Goal: Information Seeking & Learning: Learn about a topic

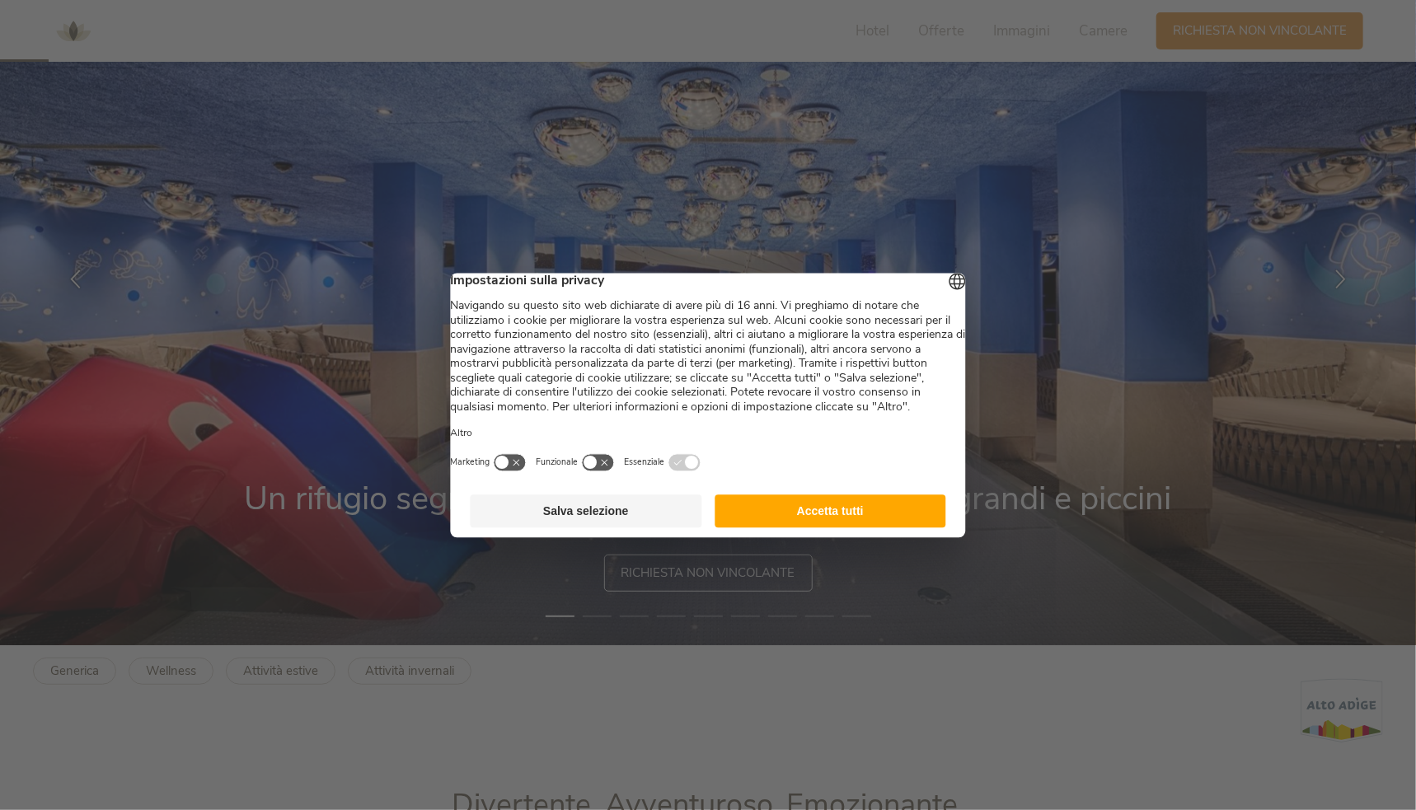
click at [856, 527] on button "Accetta tutti" at bounding box center [830, 510] width 232 height 33
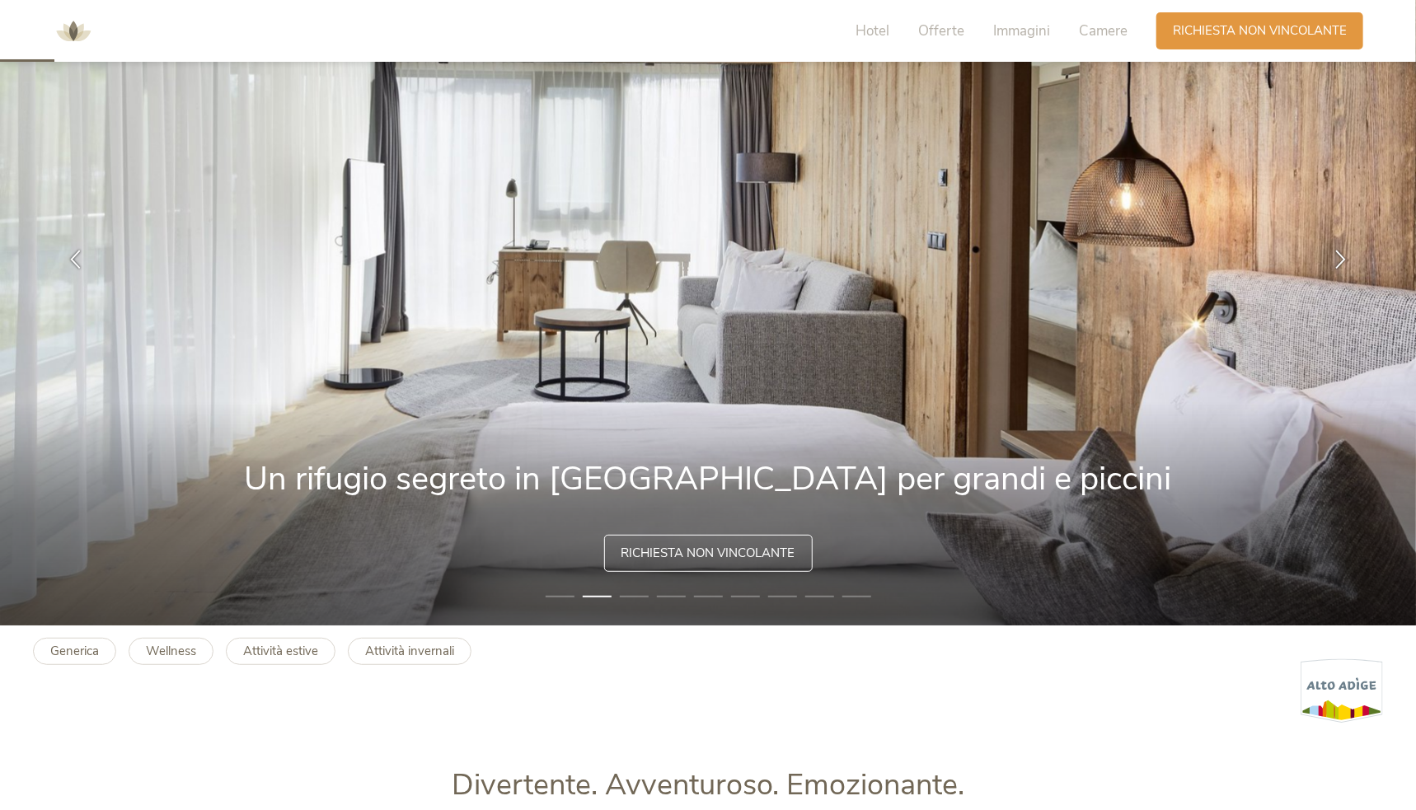
click at [634, 592] on li "3" at bounding box center [634, 596] width 29 height 16
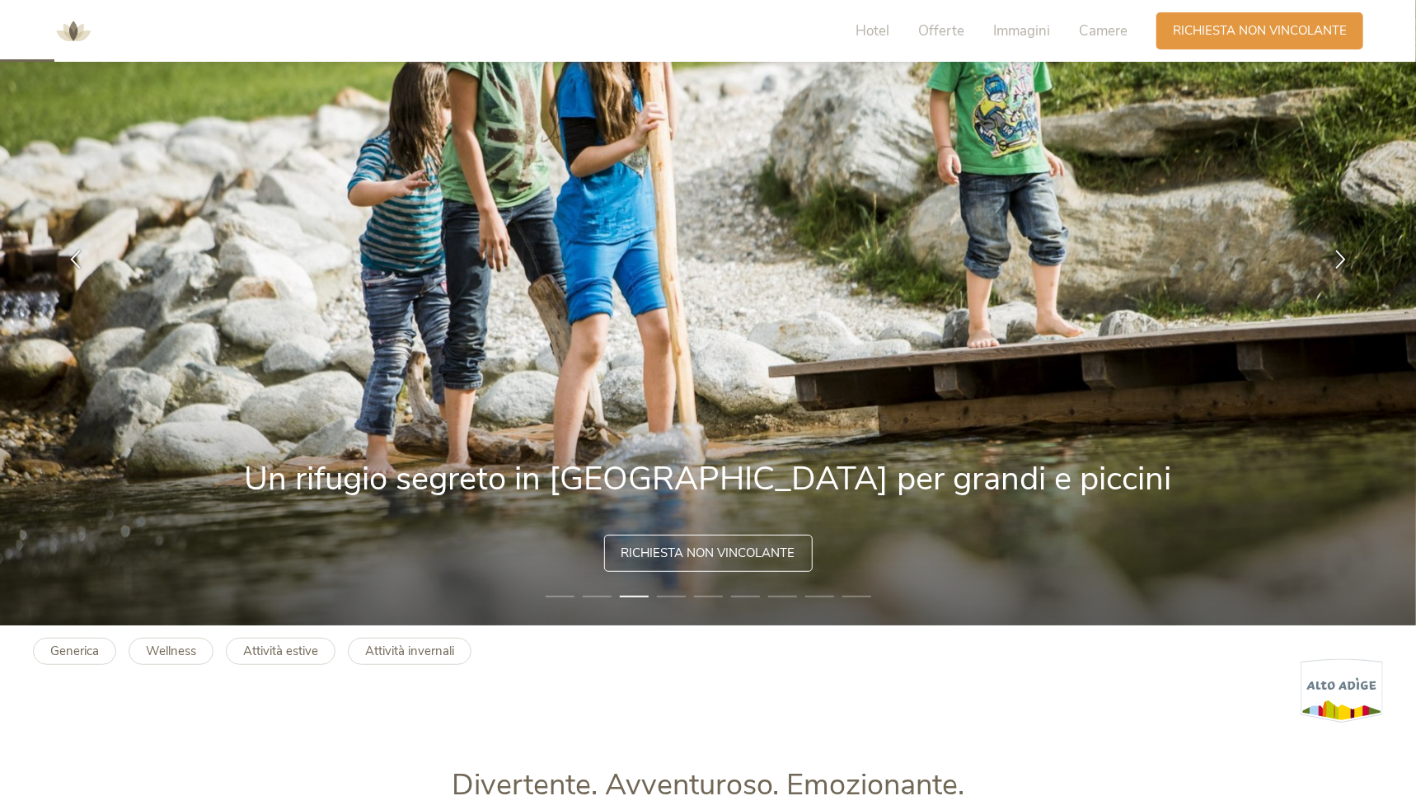
click at [673, 595] on li "4" at bounding box center [671, 596] width 29 height 16
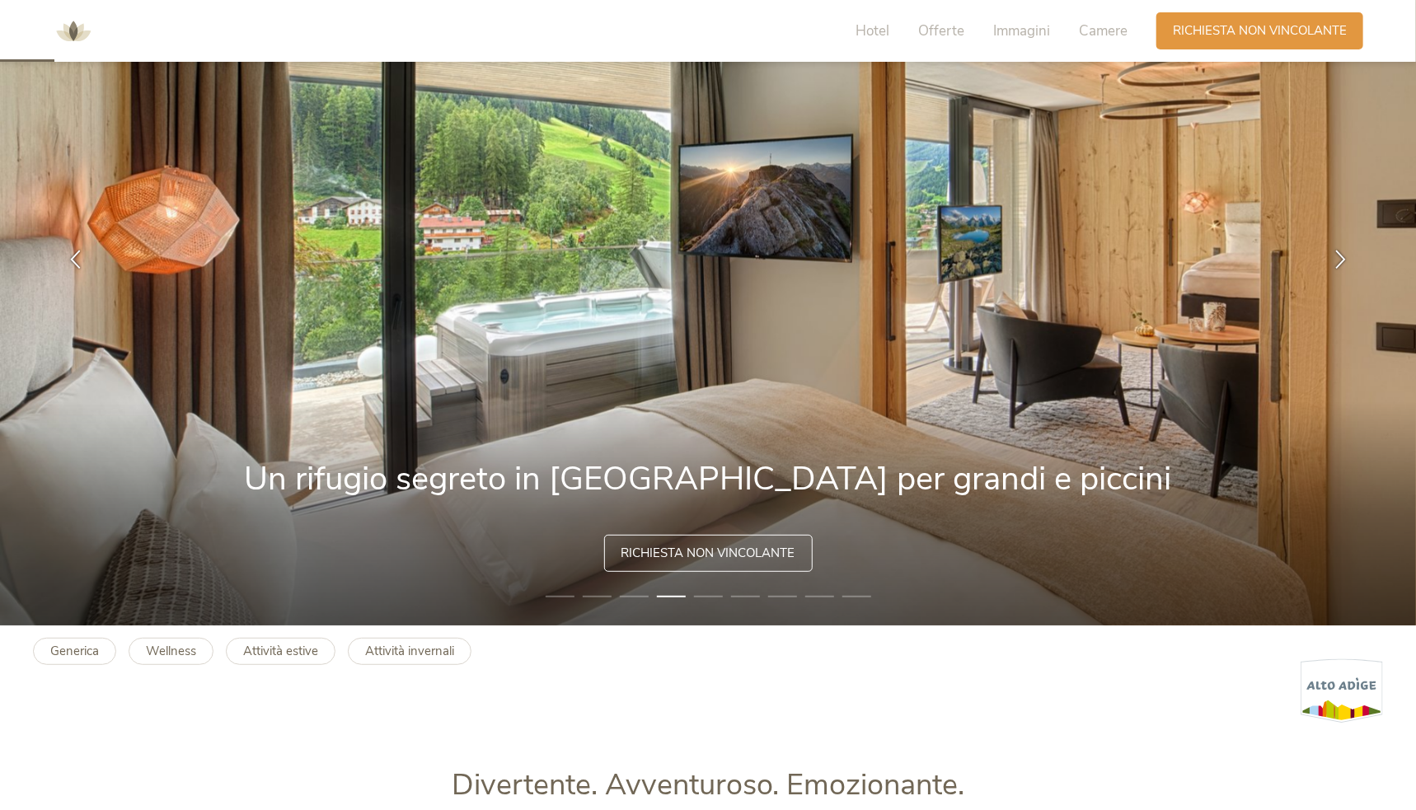
click at [702, 595] on li "5" at bounding box center [708, 596] width 29 height 16
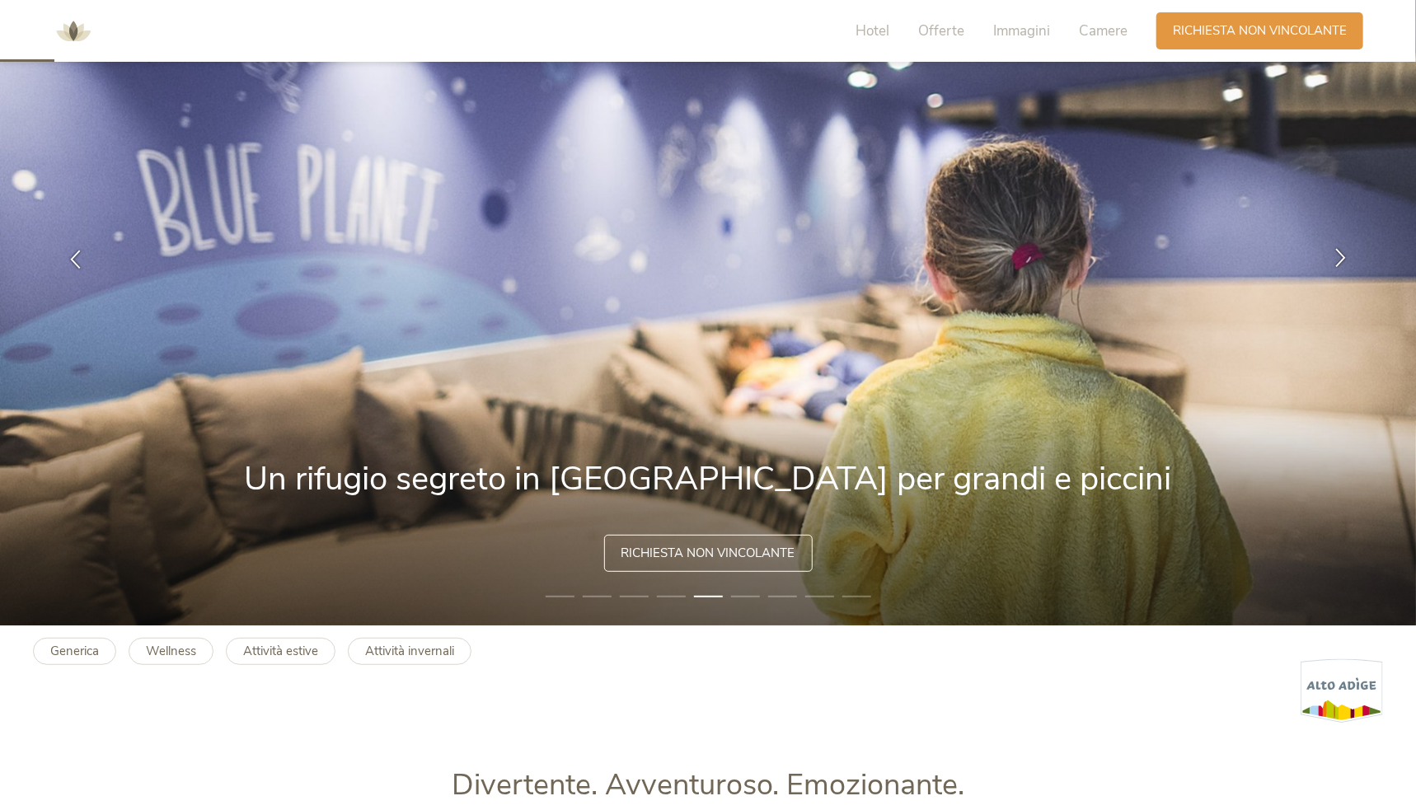
click at [1337, 250] on icon at bounding box center [1340, 258] width 19 height 19
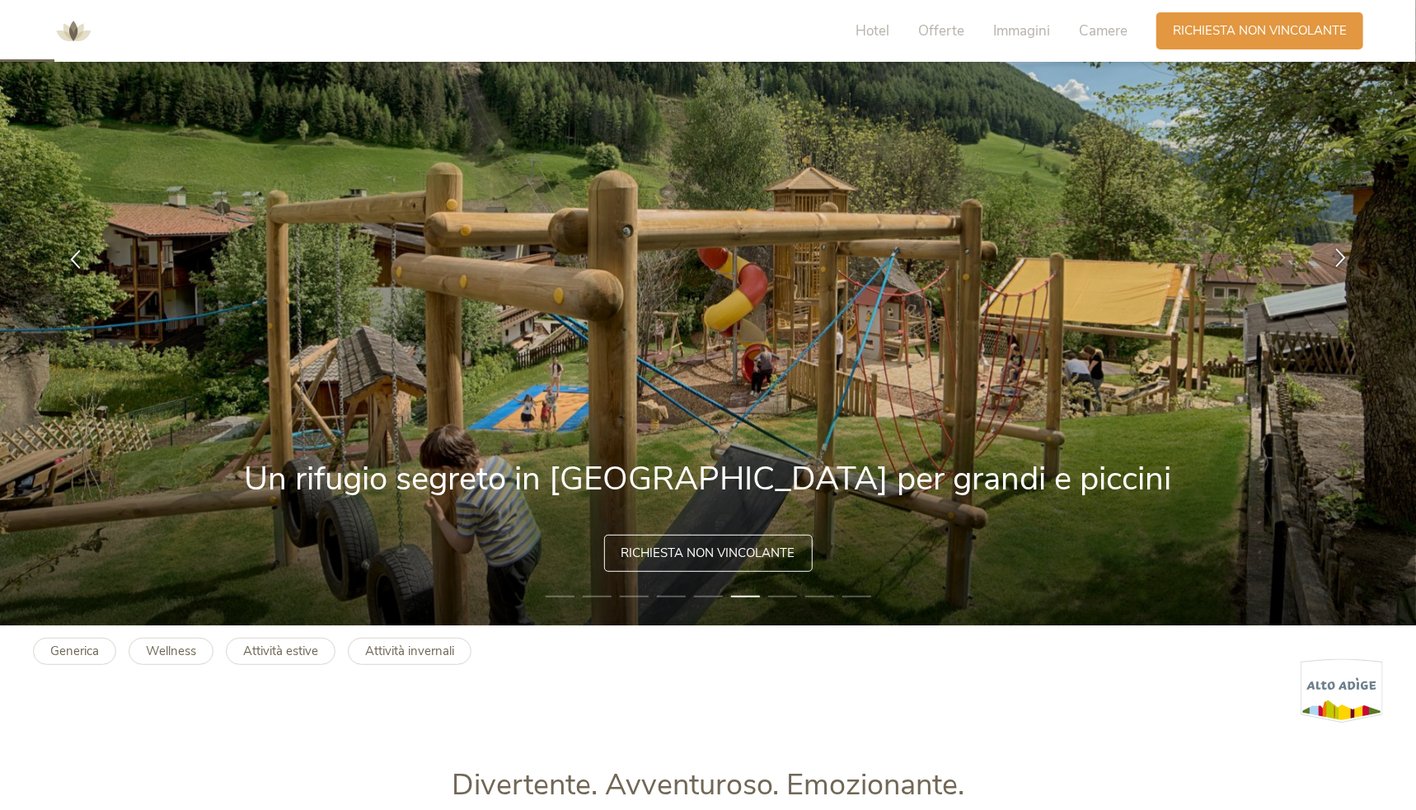
click at [1337, 250] on icon at bounding box center [1340, 258] width 19 height 19
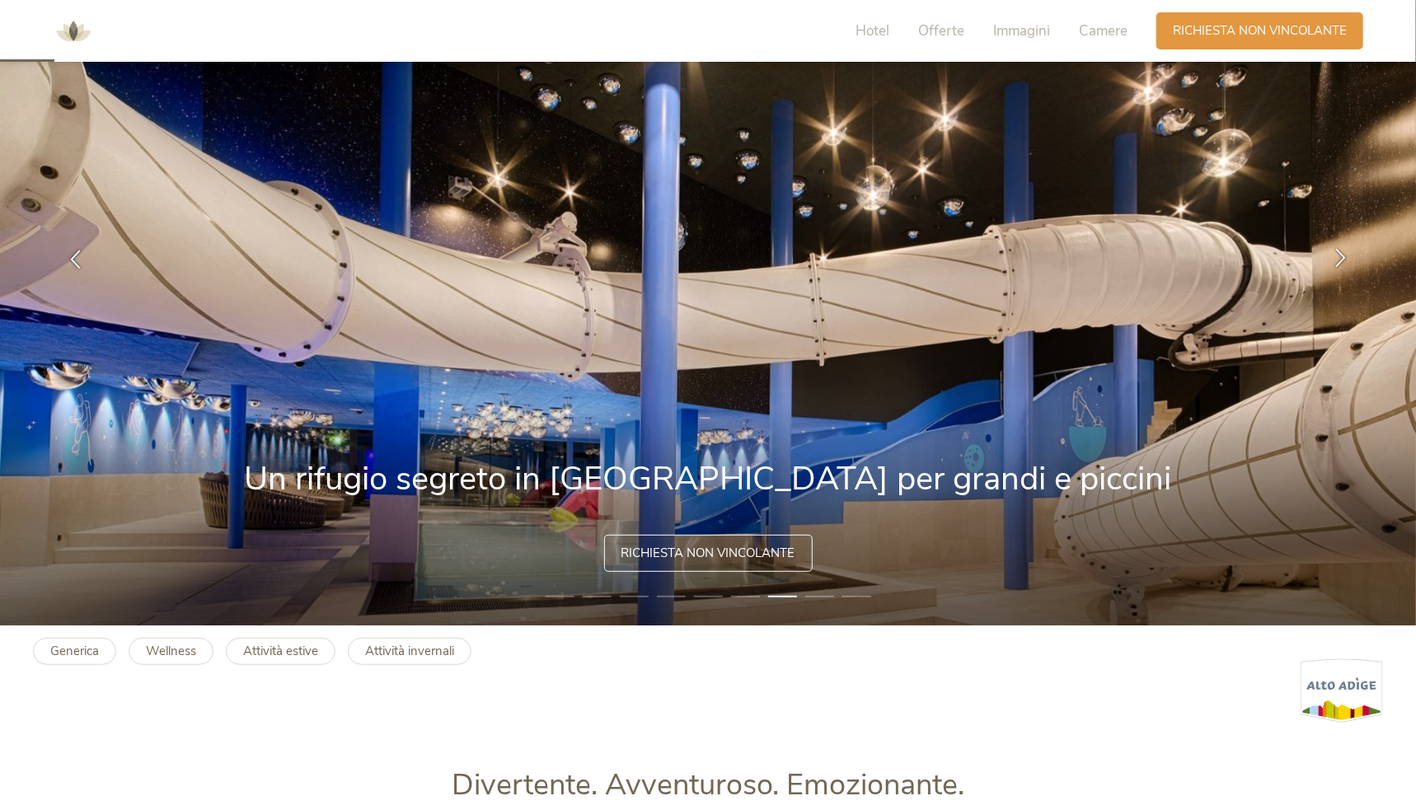
click at [1337, 250] on icon at bounding box center [1340, 258] width 19 height 19
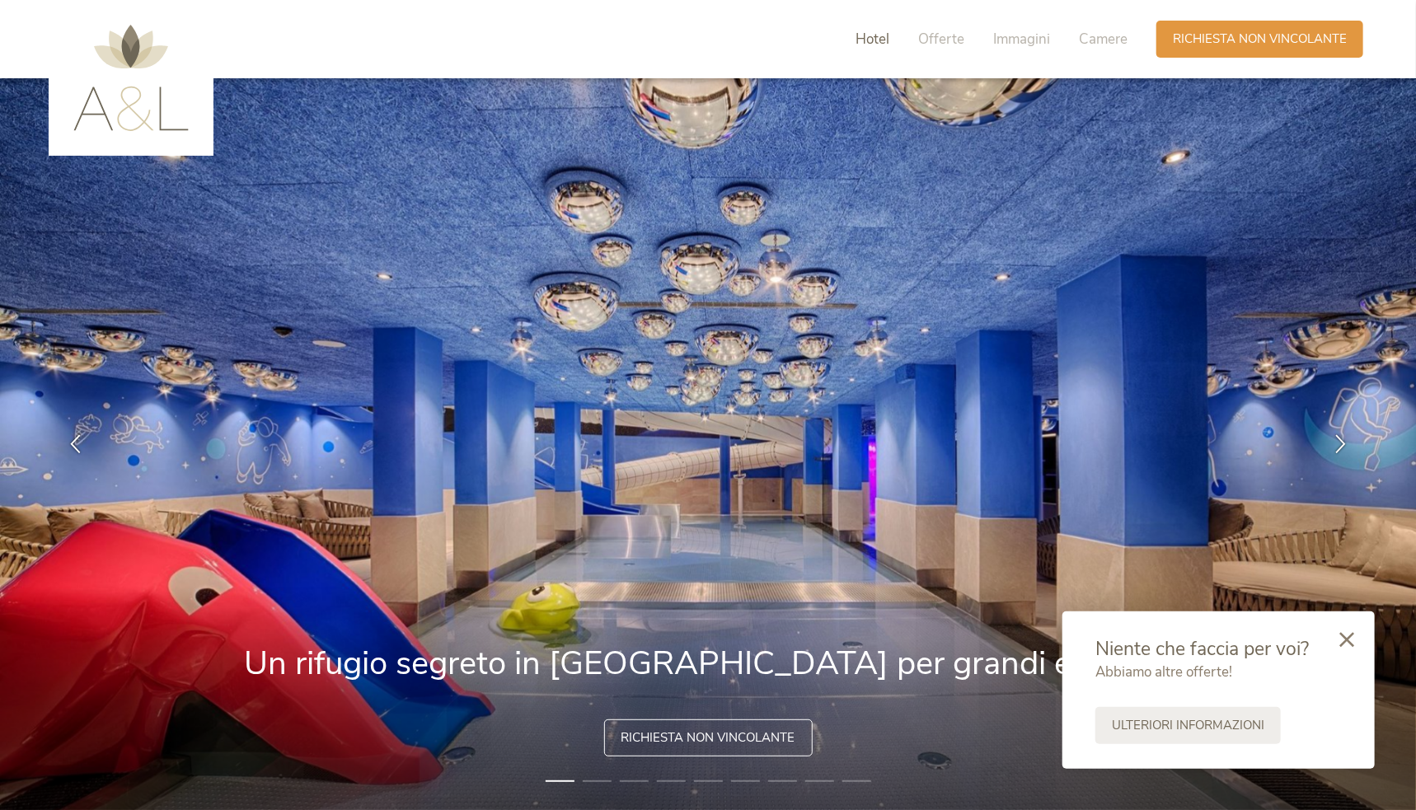
click at [877, 36] on span "Hotel" at bounding box center [872, 39] width 34 height 19
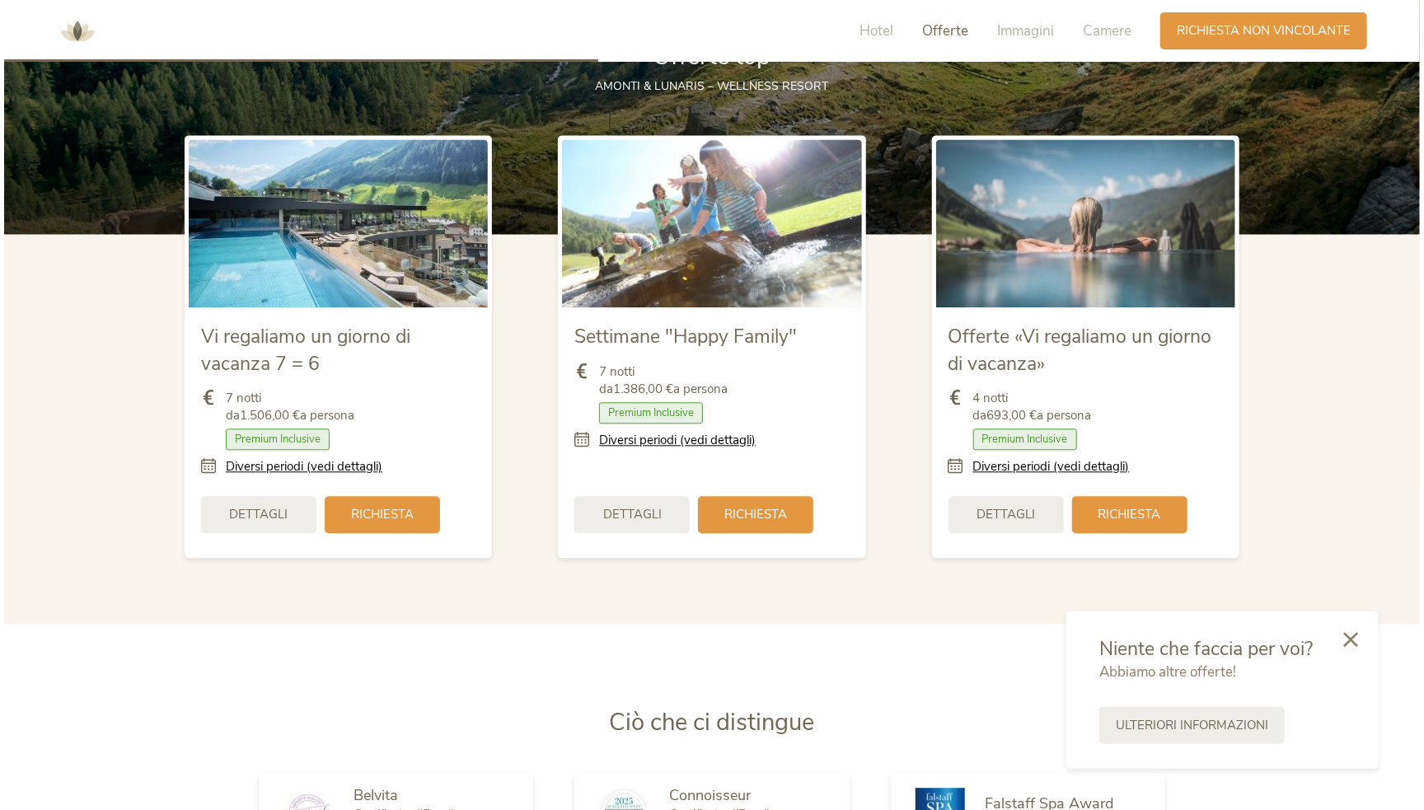
scroll to position [2024, 0]
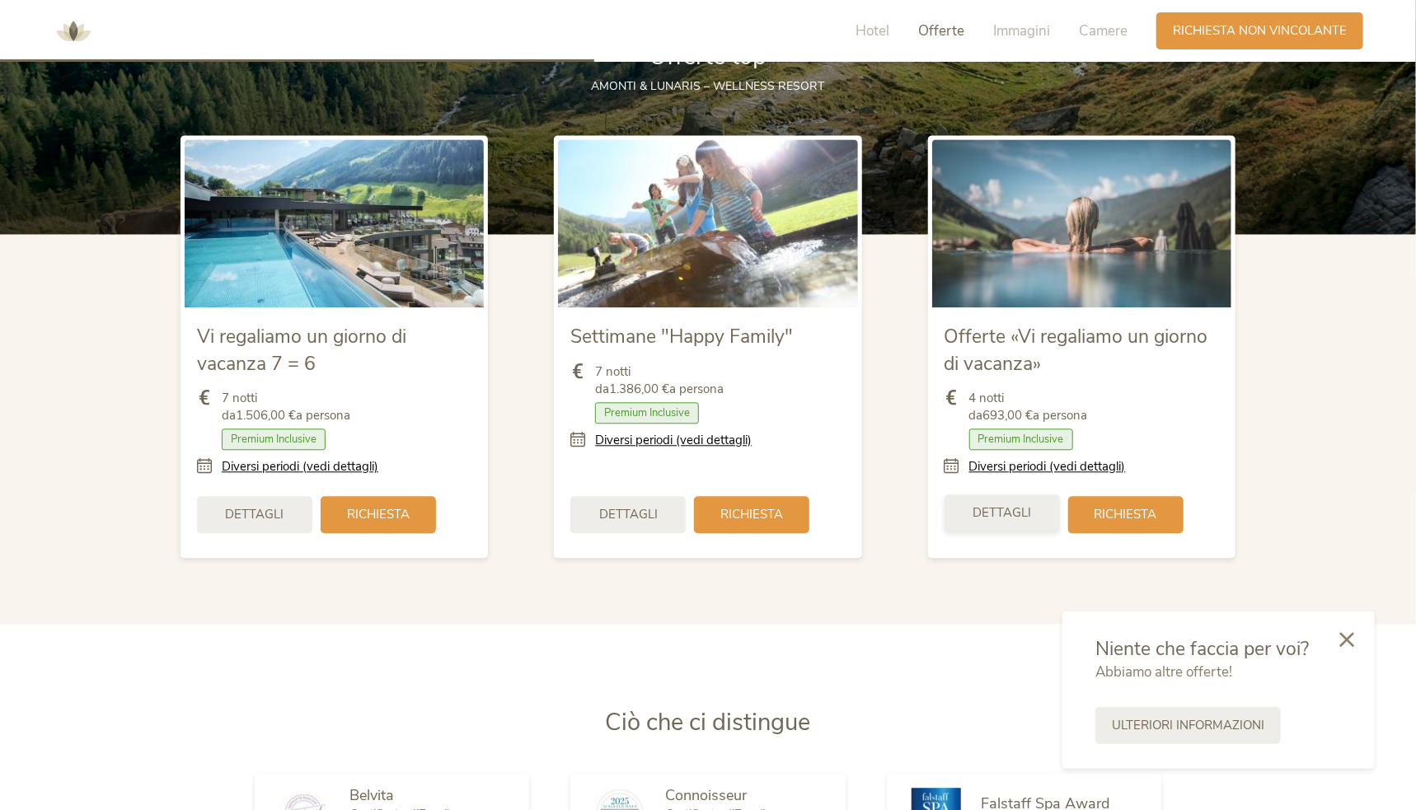
click at [1007, 512] on span "Dettagli" at bounding box center [1001, 512] width 59 height 17
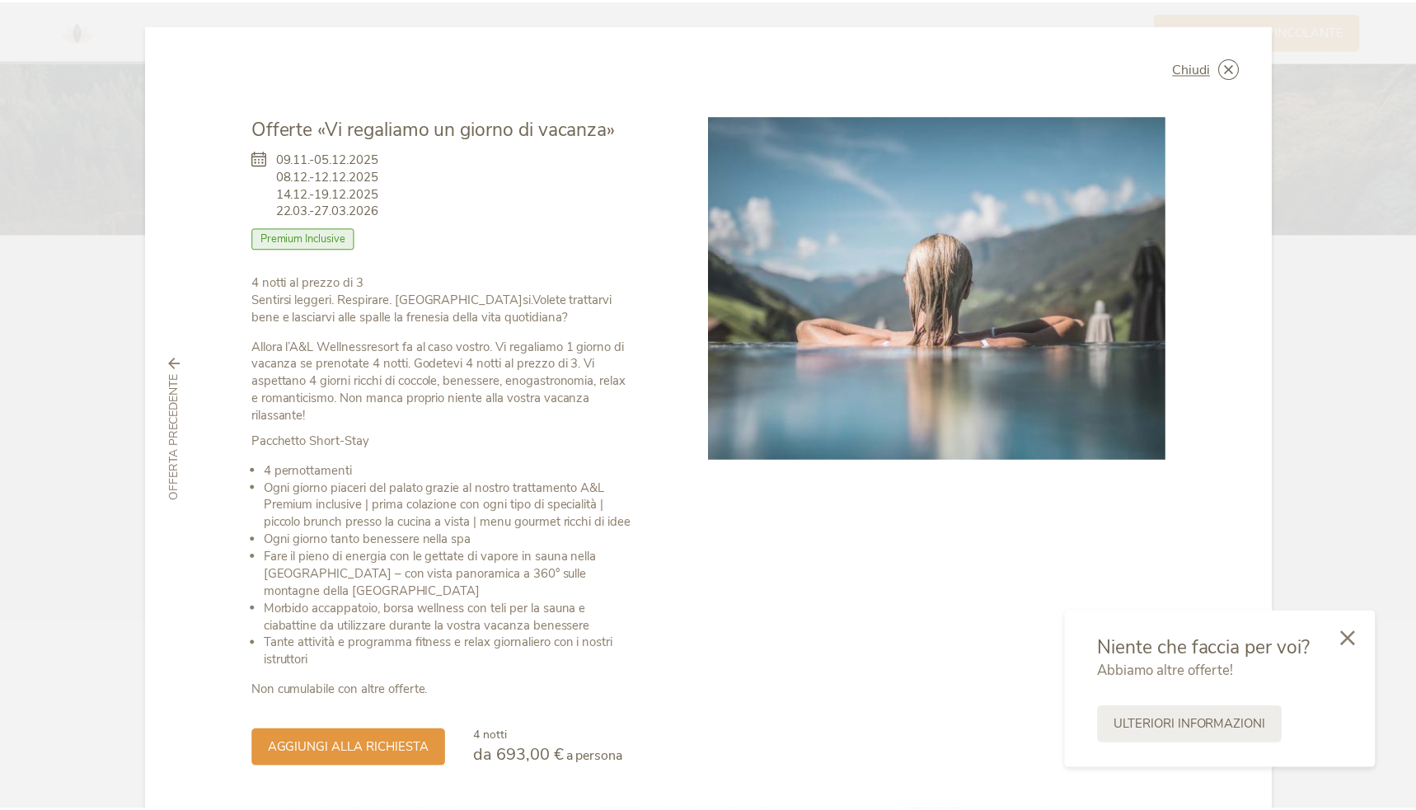
scroll to position [2, 0]
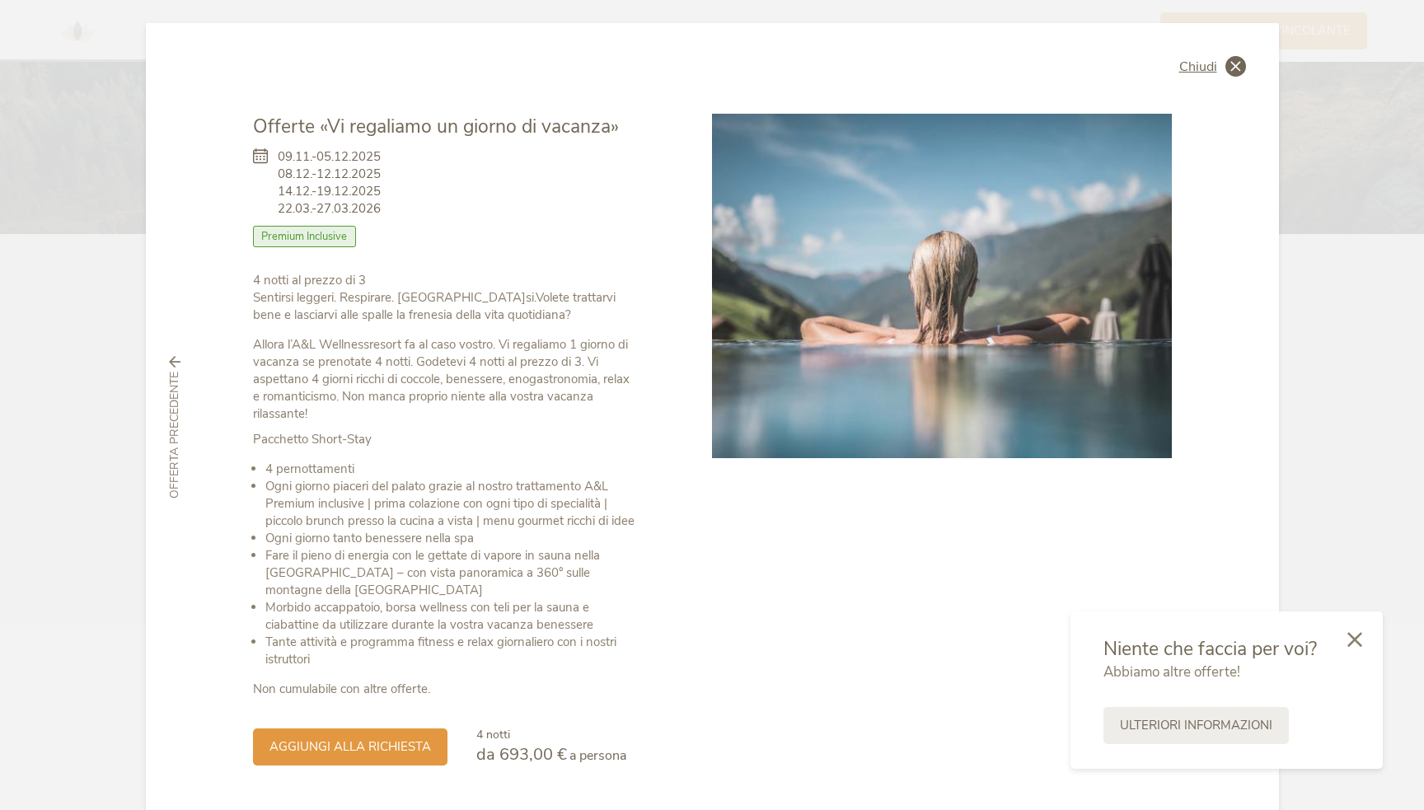
click at [1214, 68] on div "Chiudi" at bounding box center [1212, 66] width 67 height 21
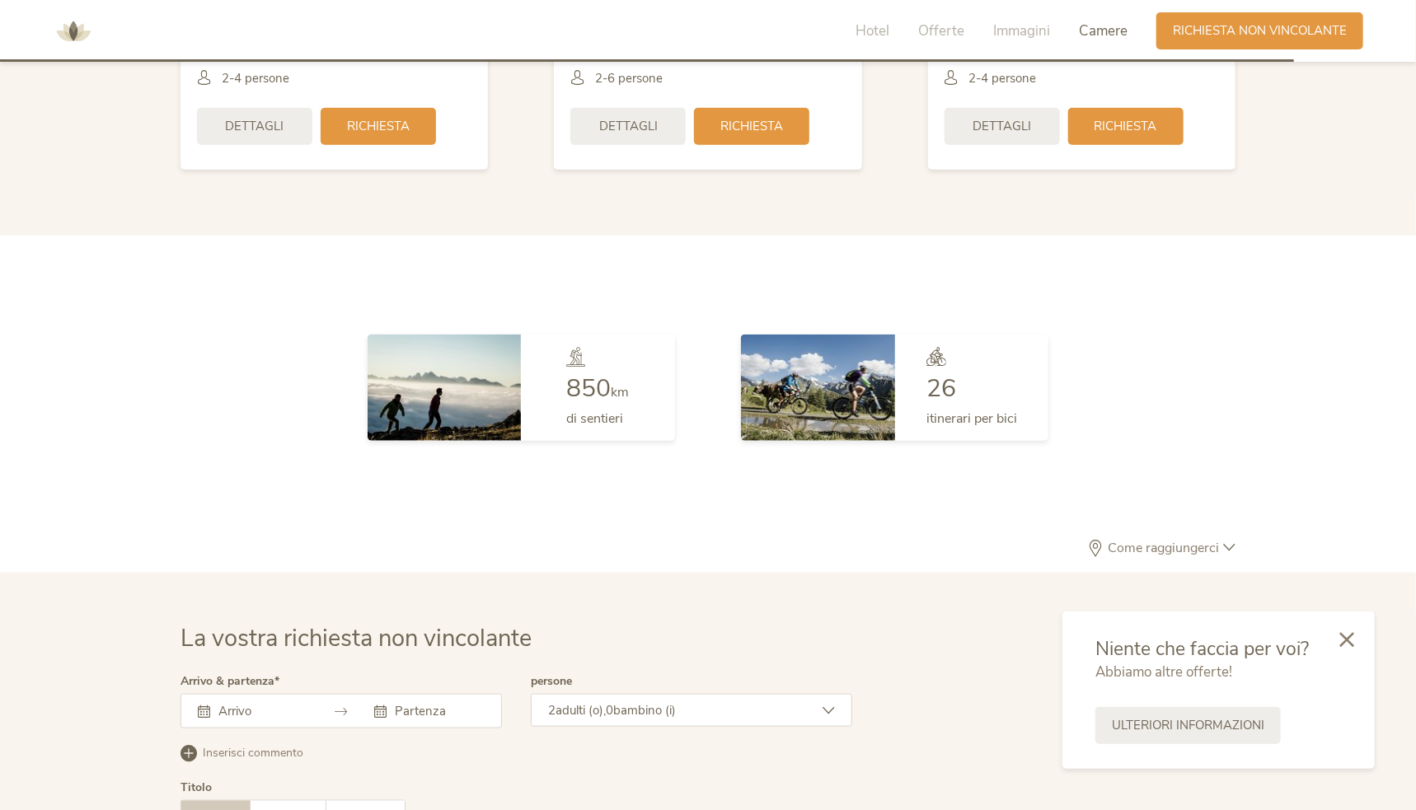
scroll to position [4410, 0]
